Goal: Task Accomplishment & Management: Manage account settings

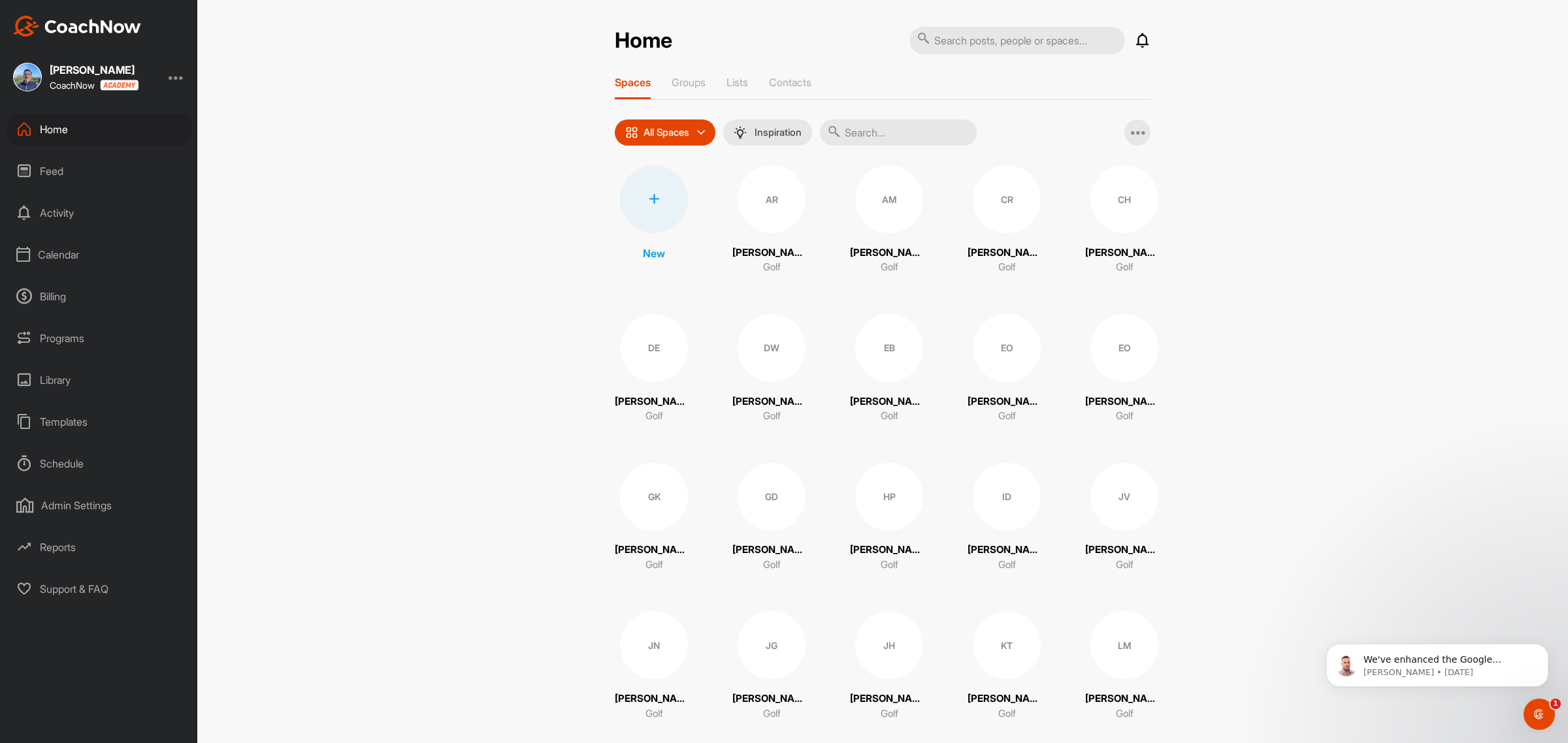
click at [73, 253] on div "Calendar" at bounding box center [99, 255] width 184 height 33
click at [106, 320] on div "Facility Calendar" at bounding box center [114, 321] width 155 height 27
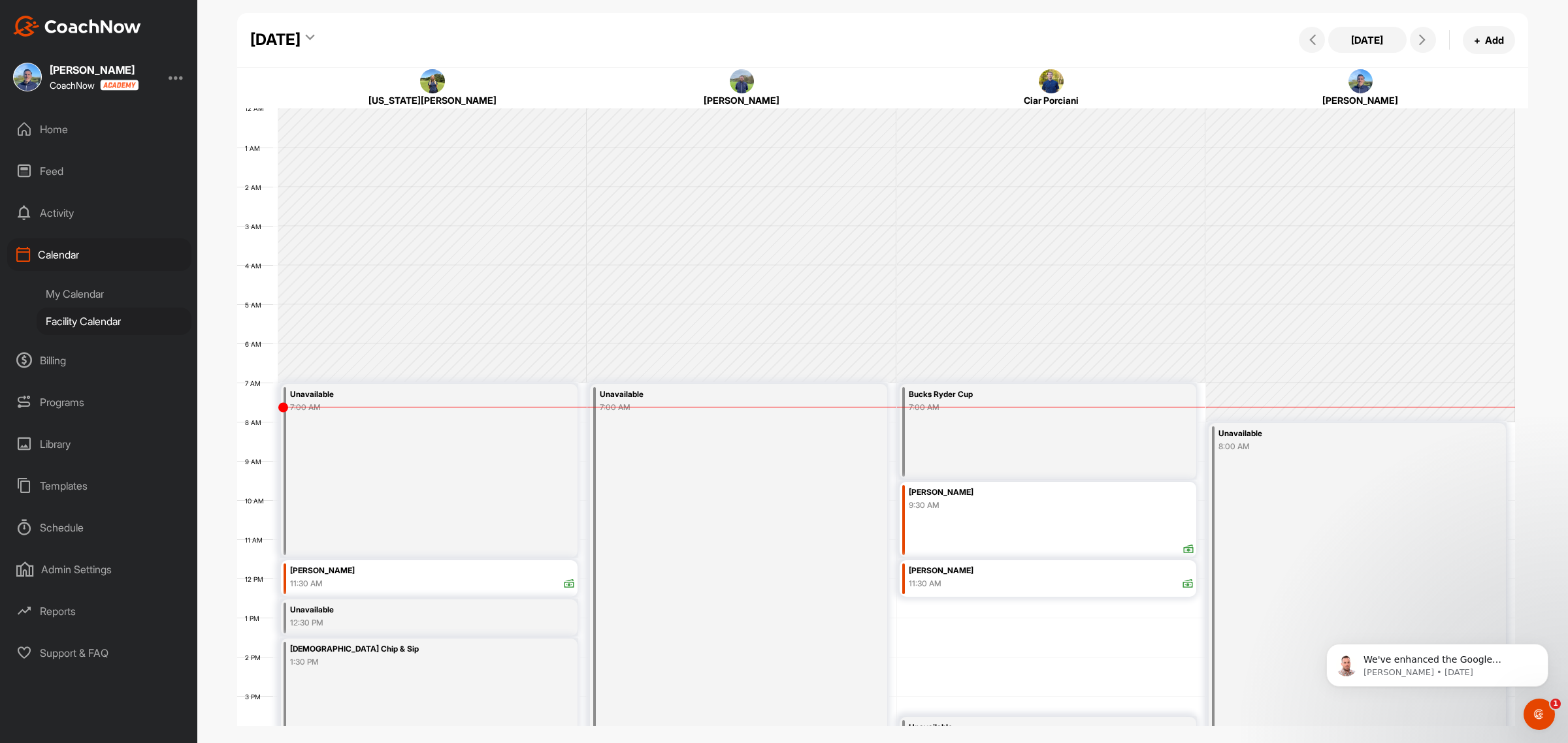
scroll to position [226, 0]
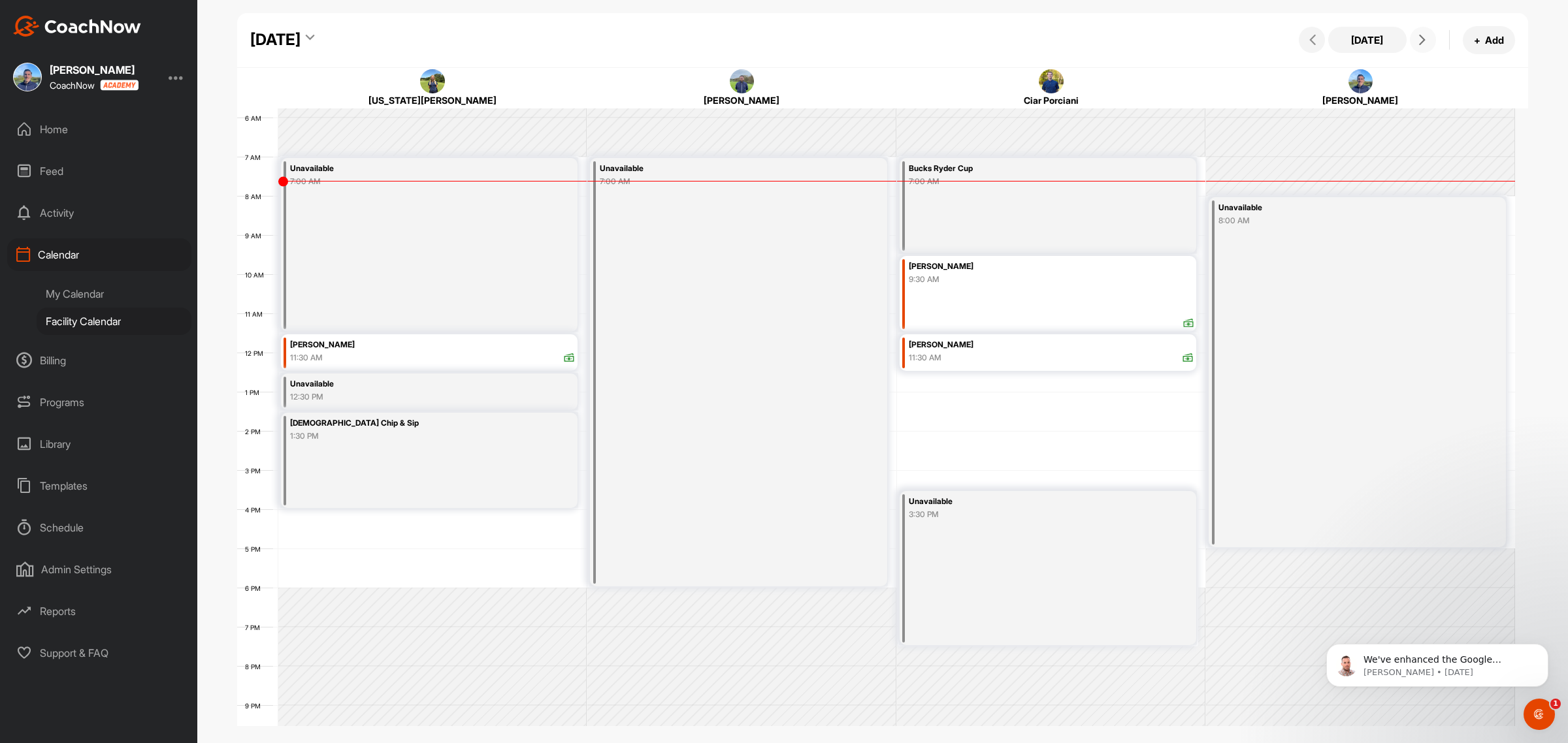
click at [1429, 39] on span at bounding box center [1423, 39] width 16 height 10
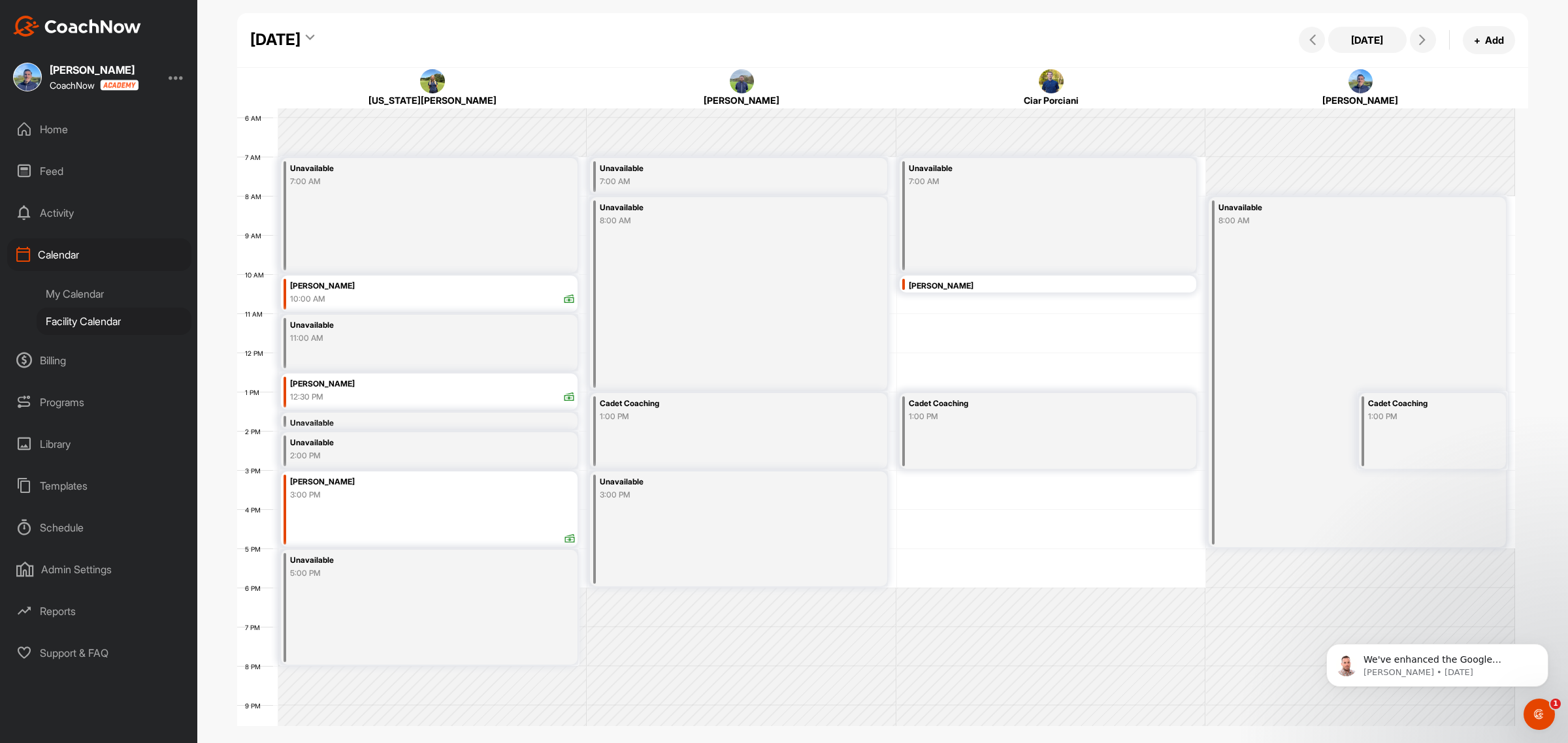
click at [314, 36] on icon at bounding box center [310, 40] width 9 height 13
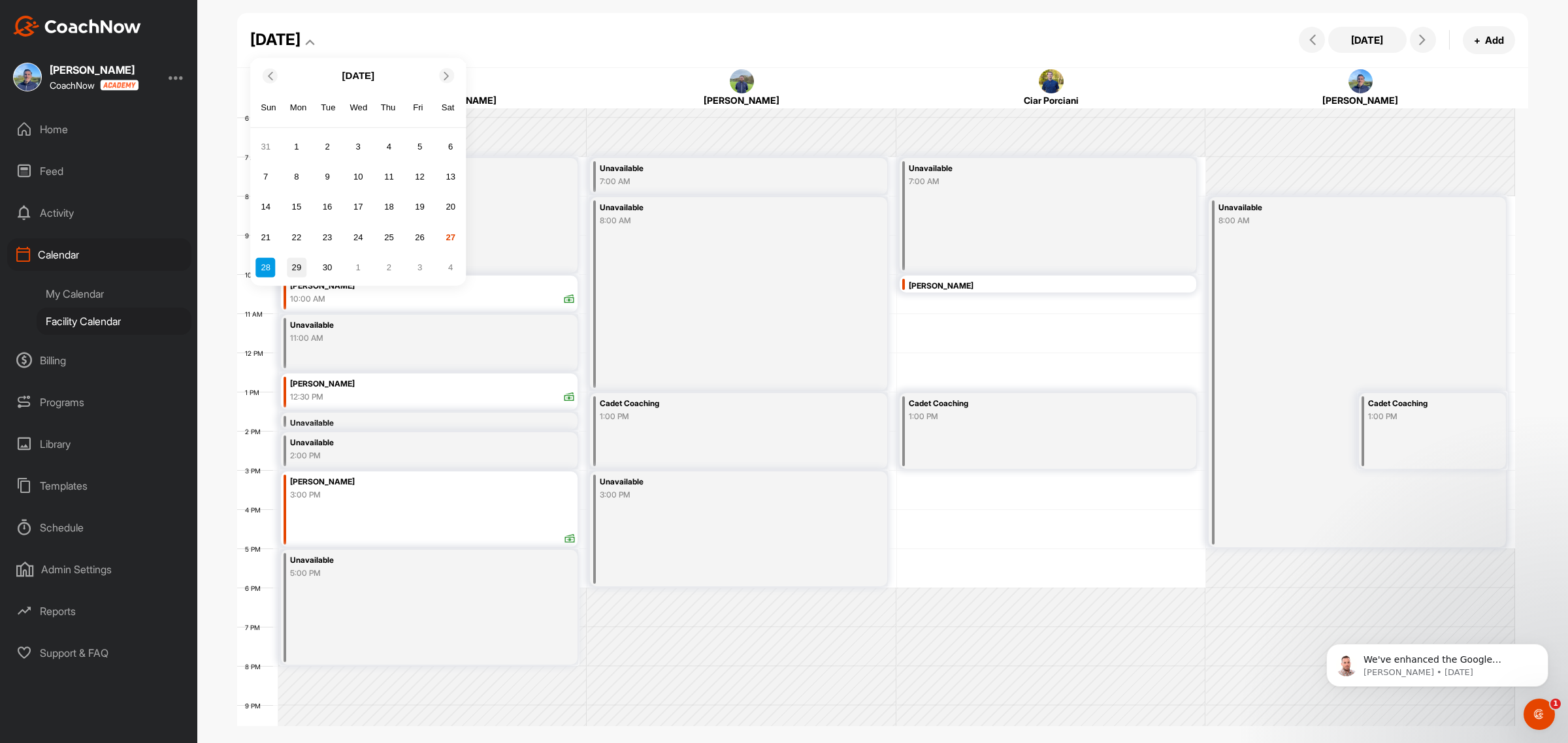
click at [302, 266] on div "29" at bounding box center [296, 267] width 20 height 19
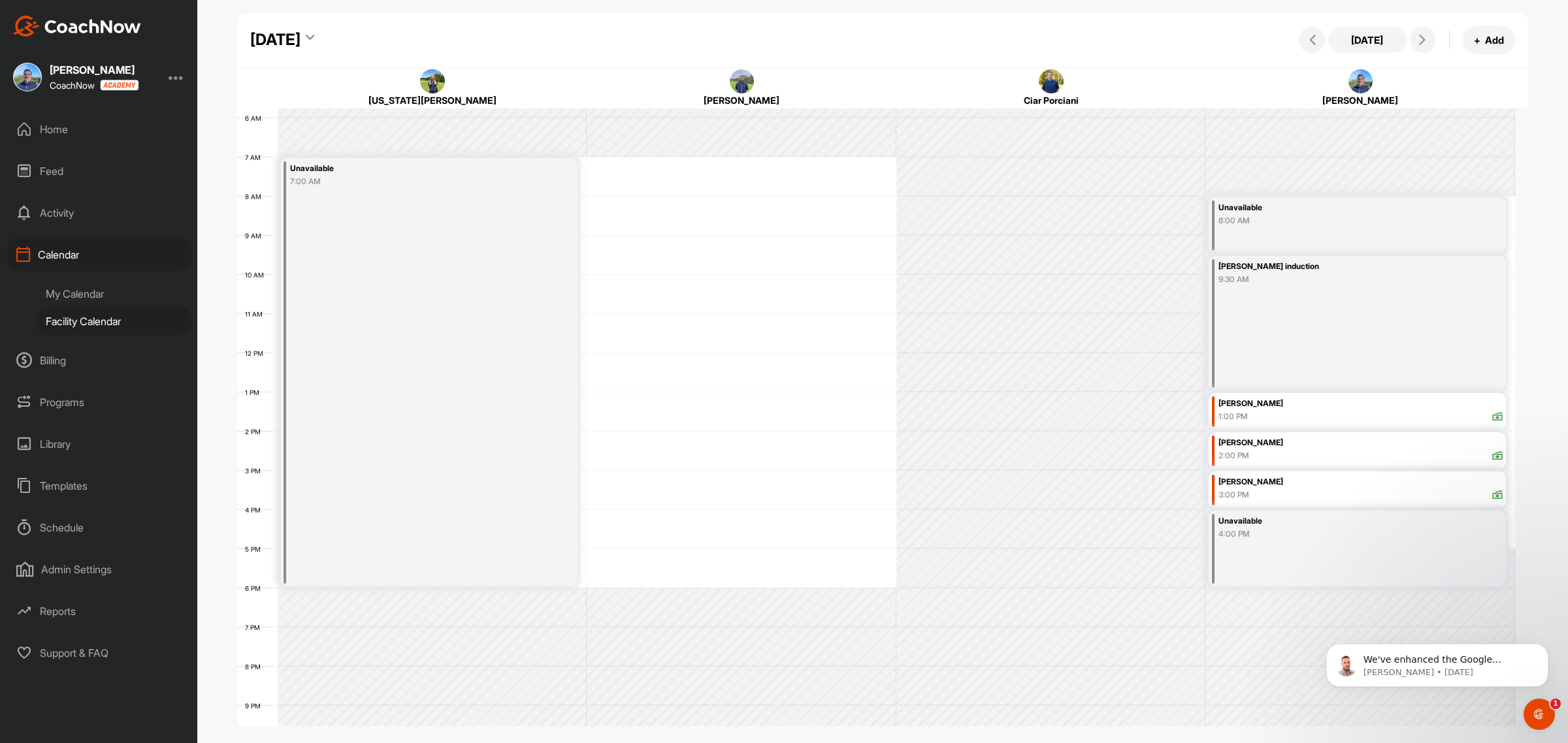
click at [314, 34] on icon at bounding box center [310, 40] width 9 height 13
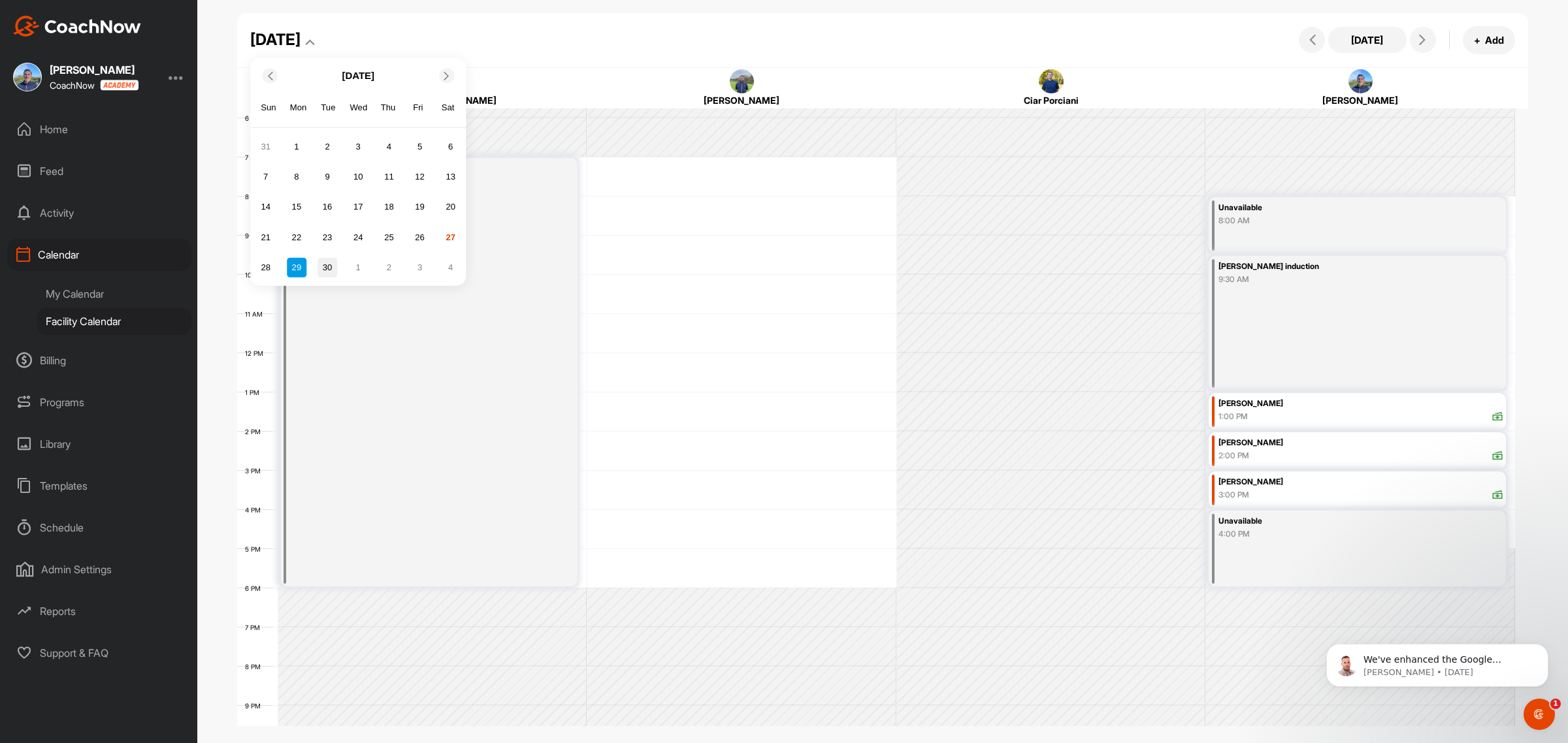
click at [332, 265] on div "30" at bounding box center [327, 267] width 20 height 19
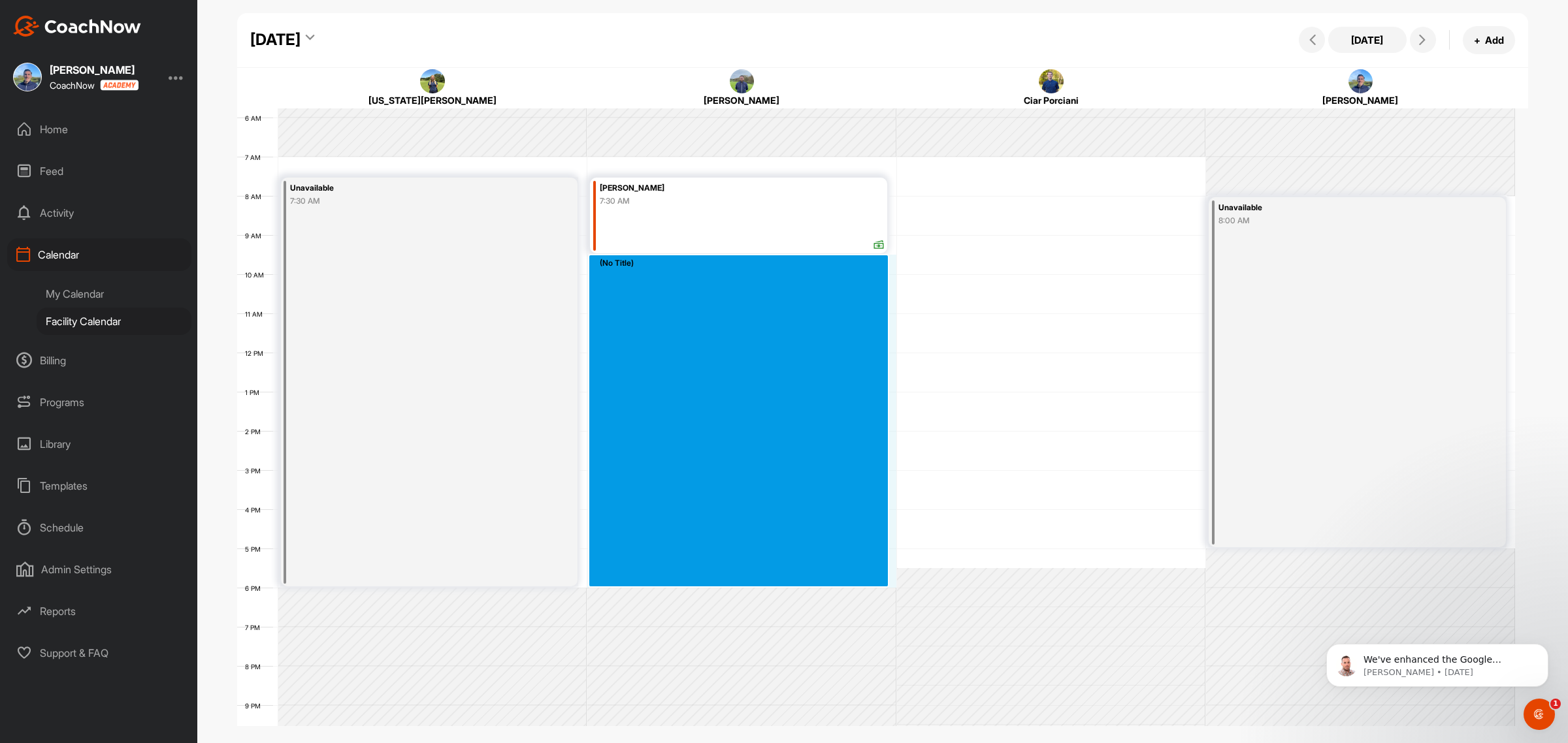
drag, startPoint x: 644, startPoint y: 260, endPoint x: 678, endPoint y: 572, distance: 313.8
click at [678, 572] on div "12 AM 1 AM 2 AM 3 AM 4 AM 5 AM 6 AM 7 AM 8 AM 9 AM 10 AM 11 AM 12 PM 1 PM 2 PM …" at bounding box center [876, 352] width 1278 height 940
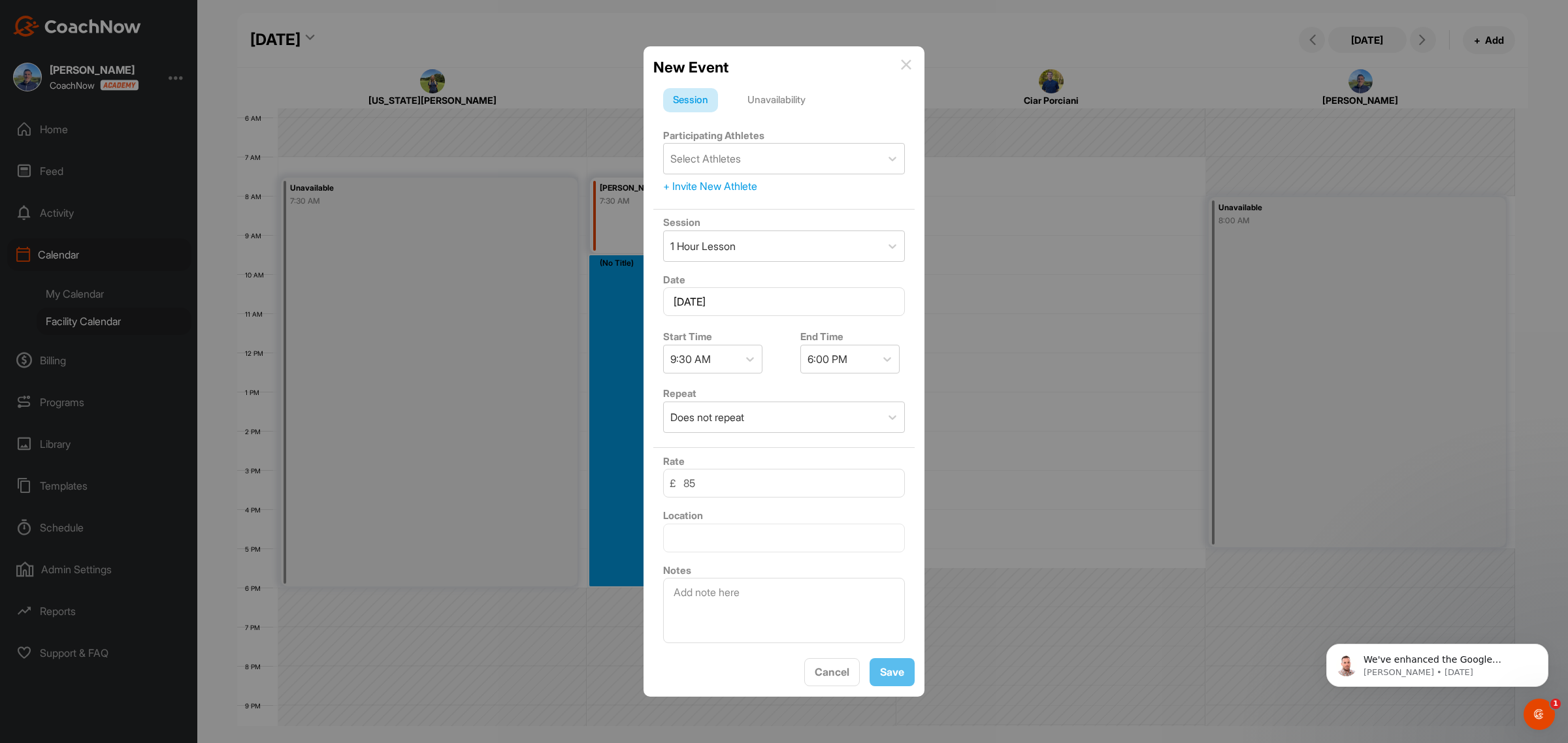
click at [775, 95] on div "Unavailability" at bounding box center [777, 101] width 78 height 25
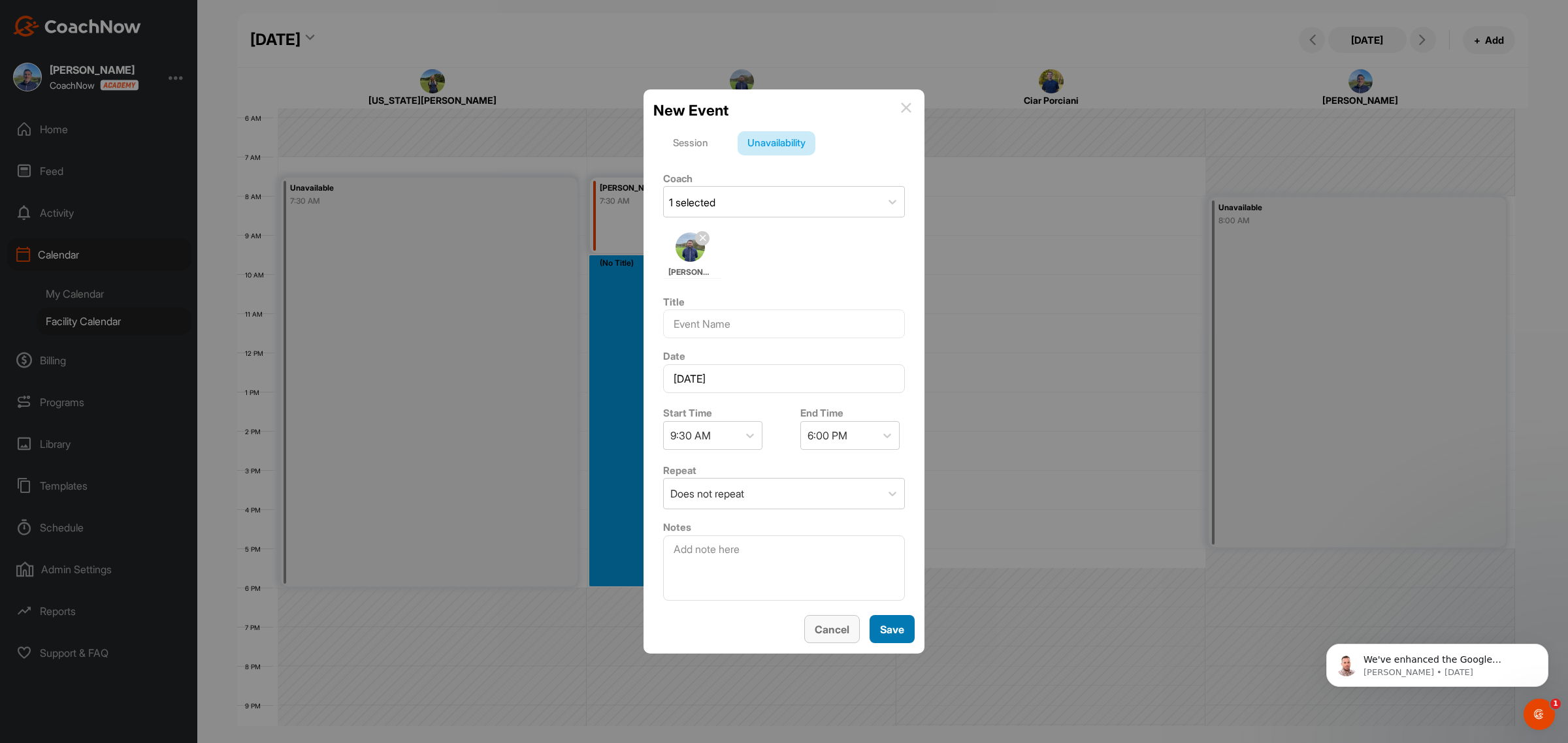
drag, startPoint x: 884, startPoint y: 629, endPoint x: 827, endPoint y: 632, distance: 57.1
click at [827, 632] on div "Cancel Save" at bounding box center [784, 629] width 261 height 29
click at [827, 632] on span "Cancel" at bounding box center [832, 629] width 34 height 13
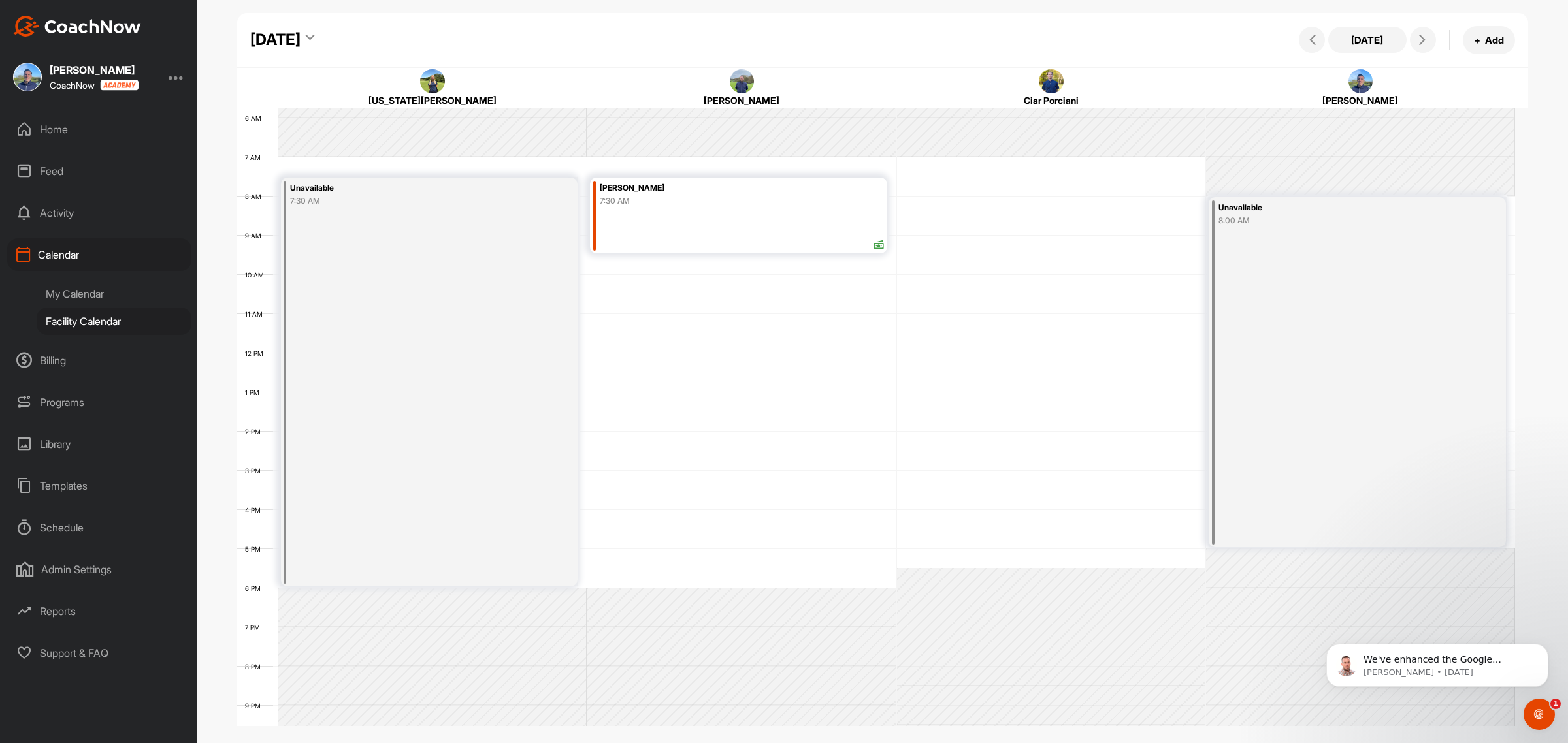
click at [66, 364] on div "Billing" at bounding box center [99, 360] width 184 height 33
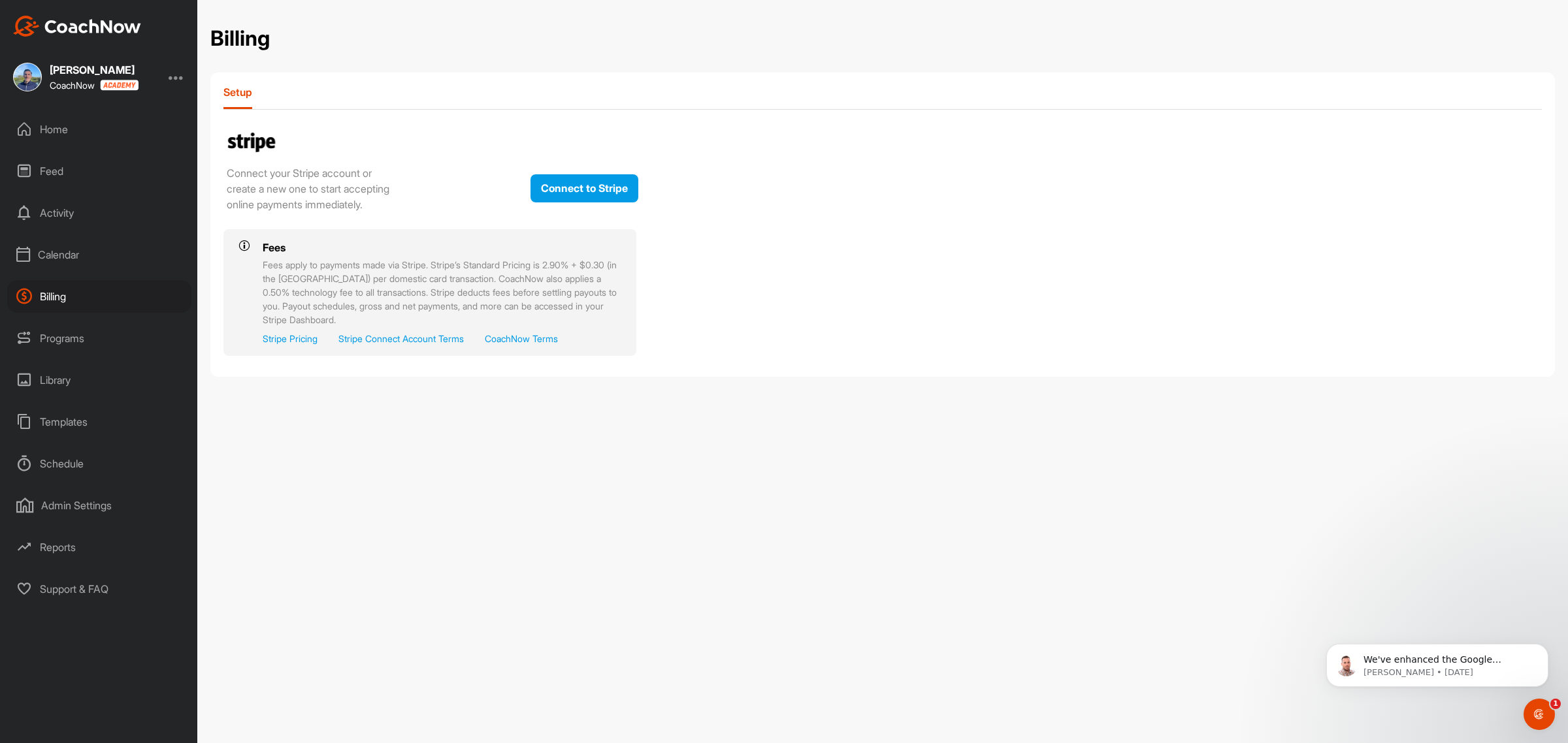
click at [60, 255] on div "Calendar" at bounding box center [99, 255] width 184 height 33
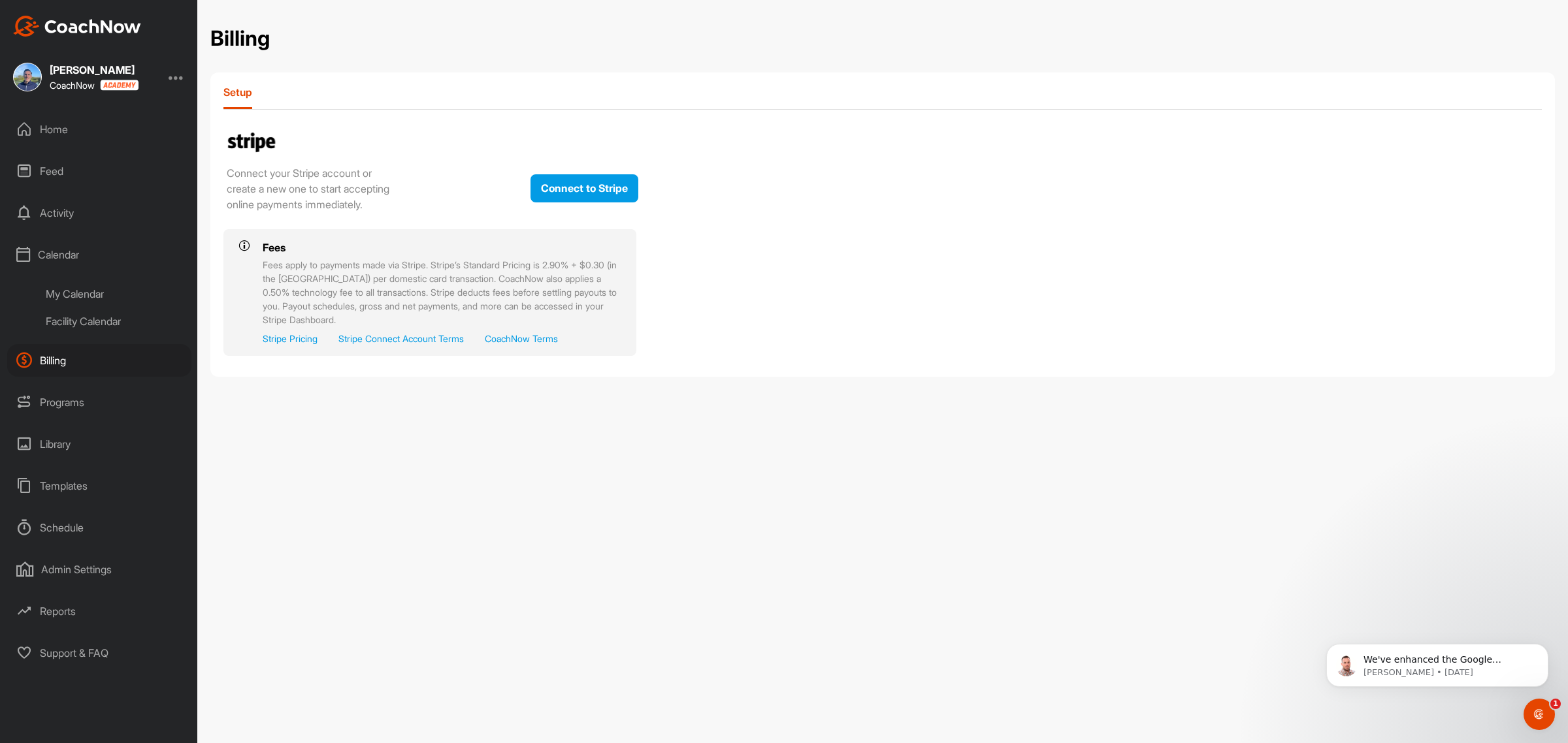
click at [127, 86] on img at bounding box center [119, 85] width 38 height 11
click at [41, 132] on div "Home" at bounding box center [99, 129] width 184 height 33
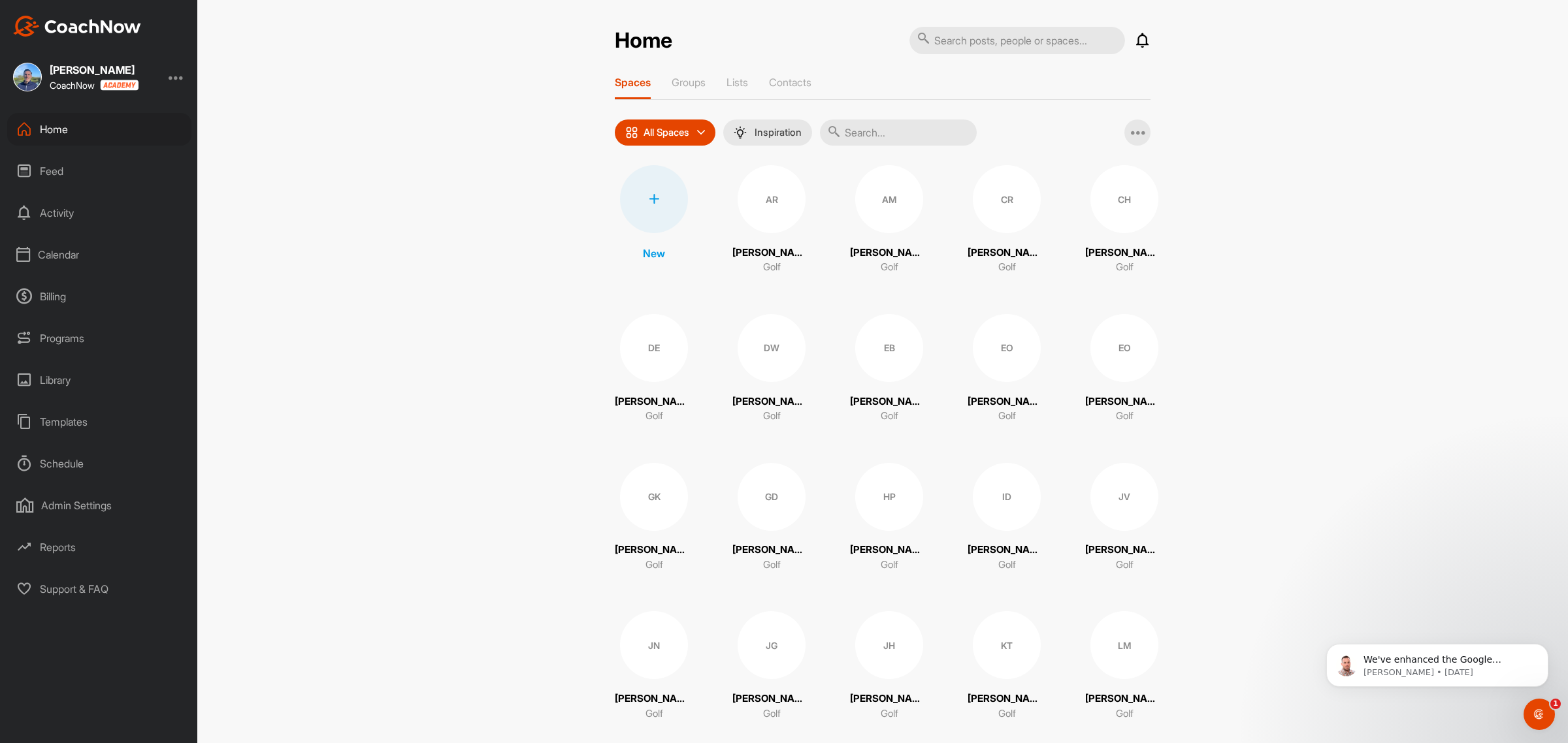
click at [67, 249] on div "Calendar" at bounding box center [99, 255] width 184 height 33
click at [73, 300] on div "My Calendar" at bounding box center [114, 293] width 155 height 27
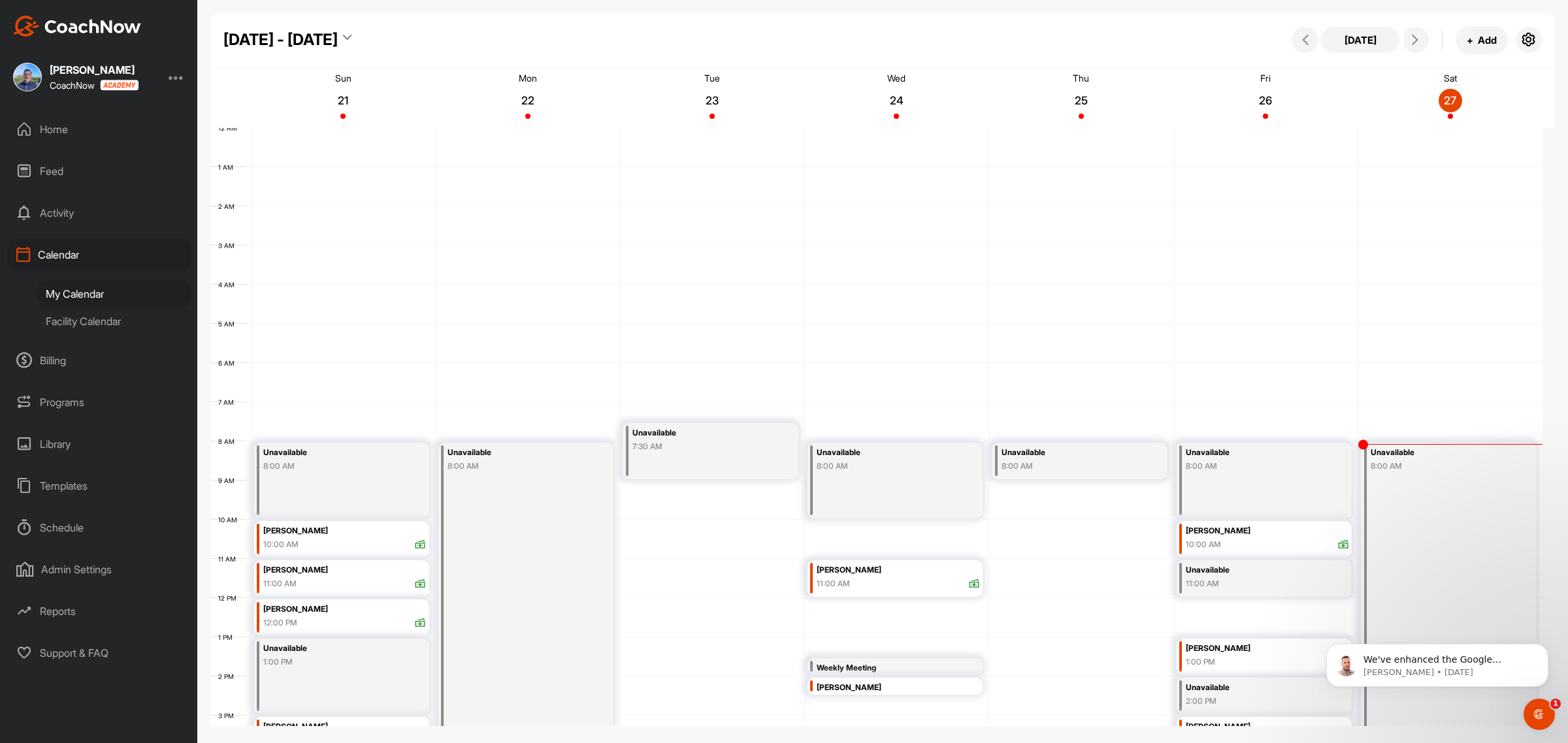
scroll to position [226, 0]
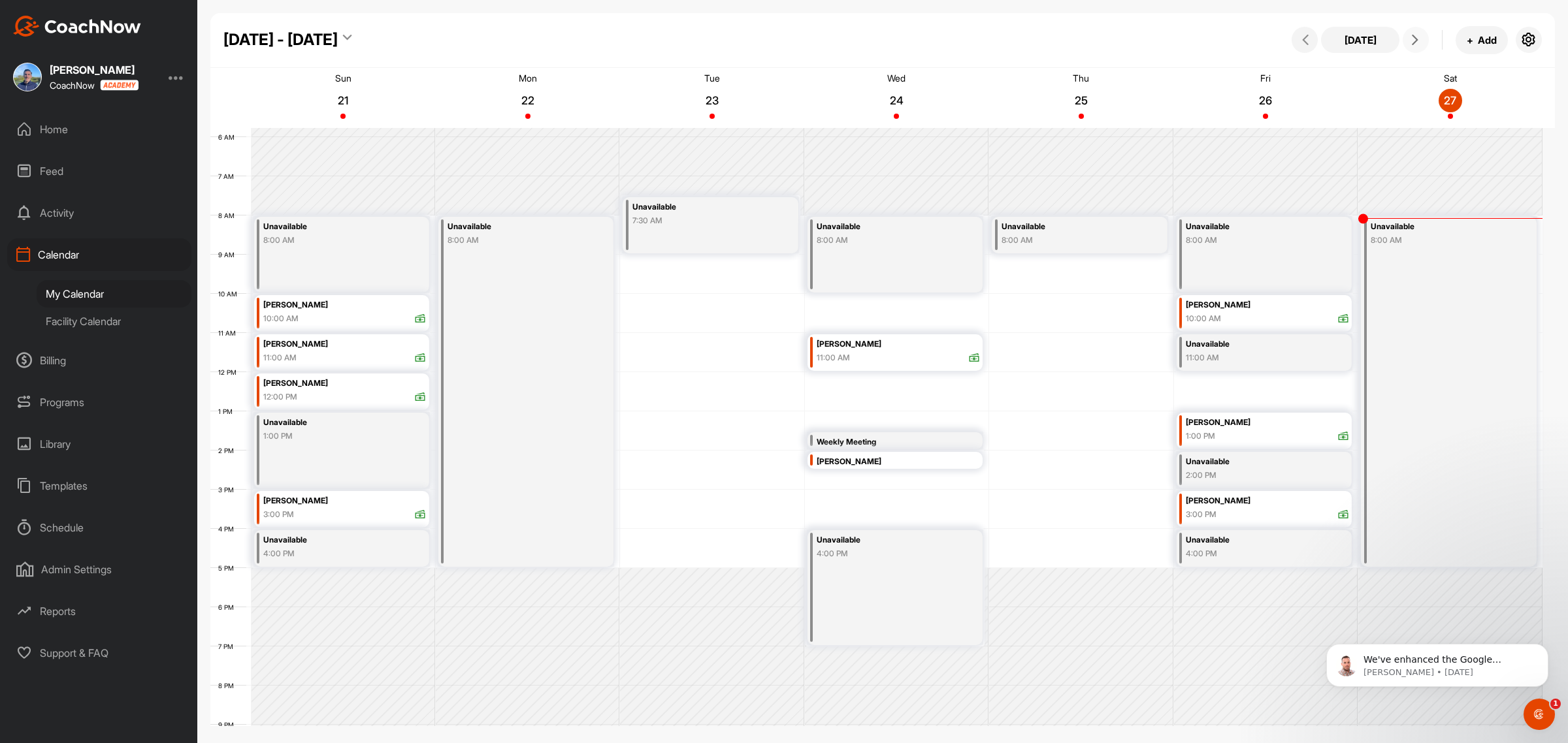
click at [1420, 47] on button at bounding box center [1416, 40] width 27 height 27
